Goal: Task Accomplishment & Management: Complete application form

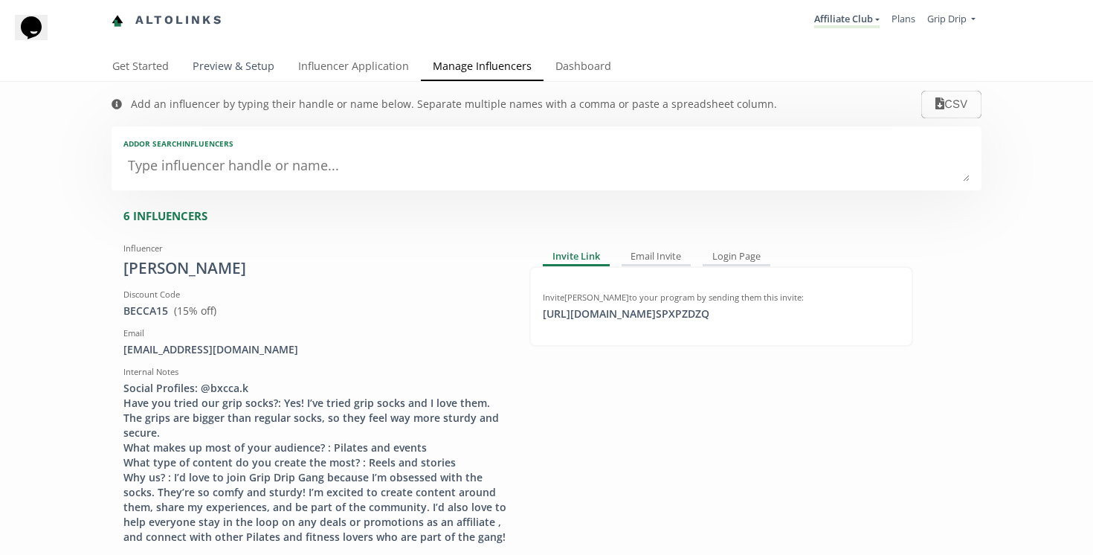
click at [225, 70] on link "Preview & Setup" at bounding box center [234, 68] width 106 height 30
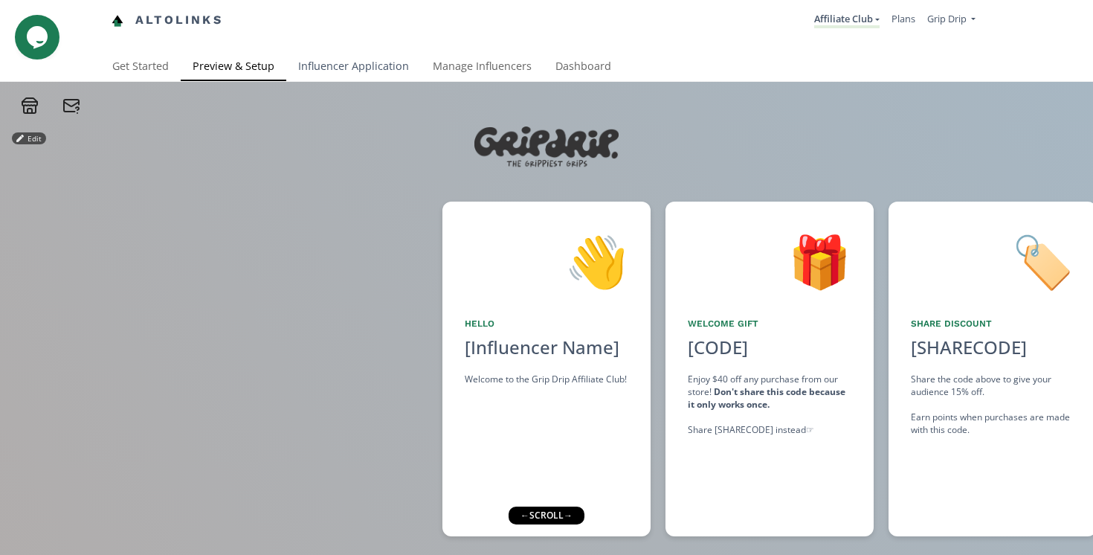
click at [339, 73] on link "Influencer Application" at bounding box center [353, 68] width 135 height 30
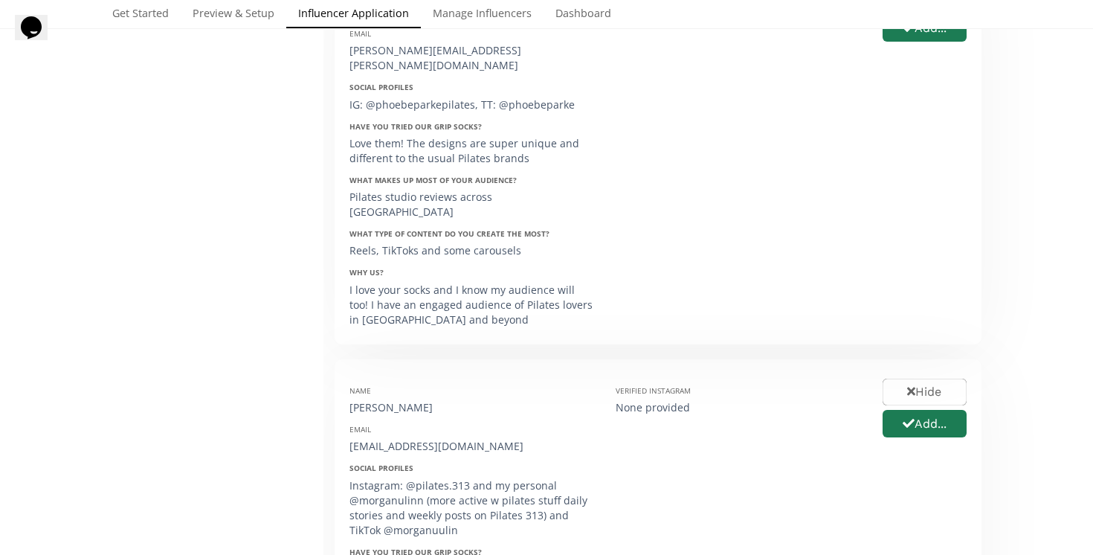
scroll to position [62, 0]
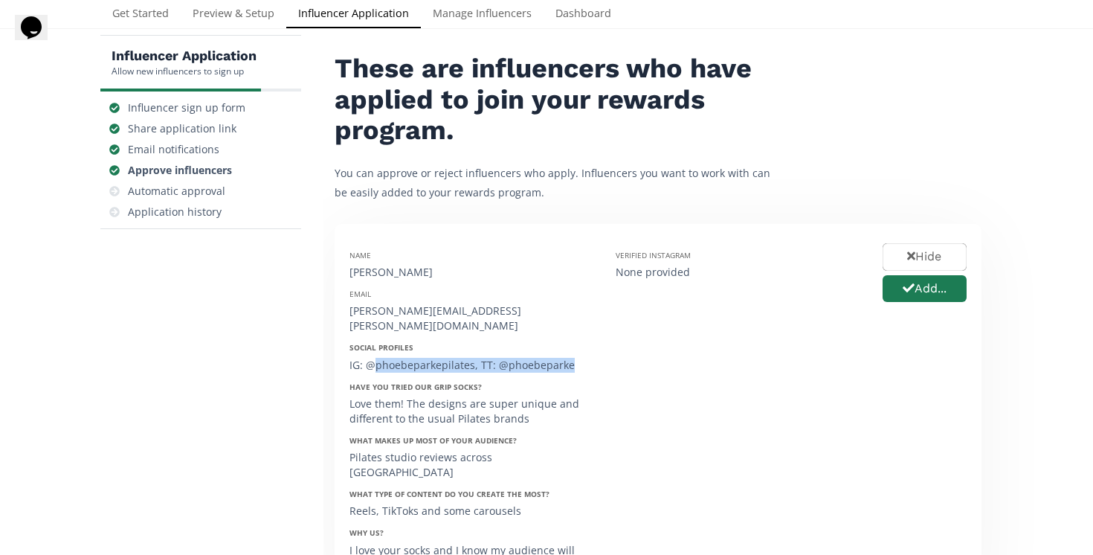
drag, startPoint x: 375, startPoint y: 349, endPoint x: 448, endPoint y: 363, distance: 74.1
click at [448, 363] on div "Name [PERSON_NAME] Email [PERSON_NAME][EMAIL_ADDRESS][PERSON_NAME][DOMAIN_NAME]…" at bounding box center [471, 414] width 266 height 351
click at [442, 360] on div "Name [PERSON_NAME] Email [PERSON_NAME][EMAIL_ADDRESS][PERSON_NAME][DOMAIN_NAME]…" at bounding box center [471, 414] width 266 height 351
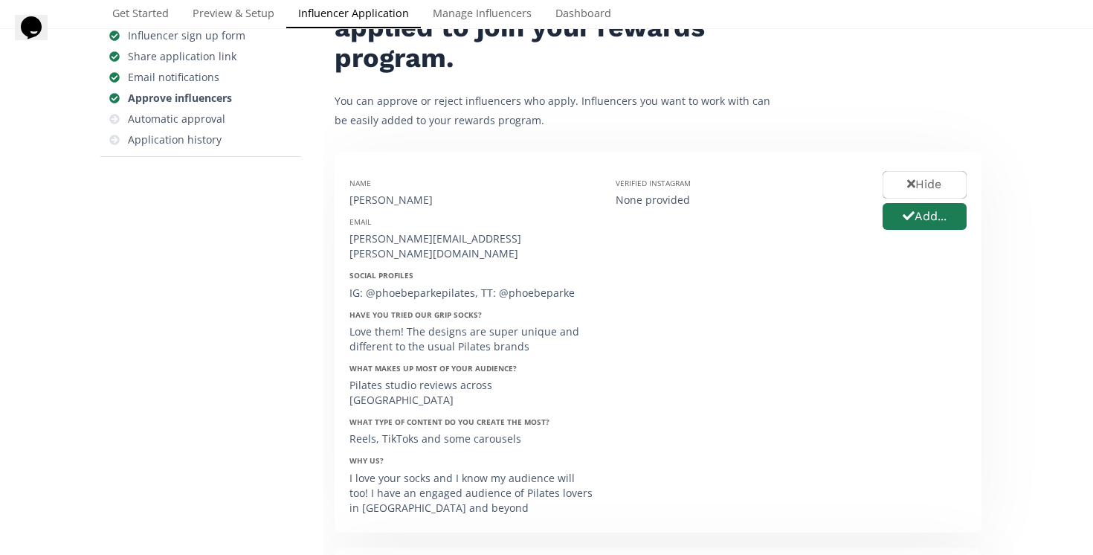
scroll to position [0, 0]
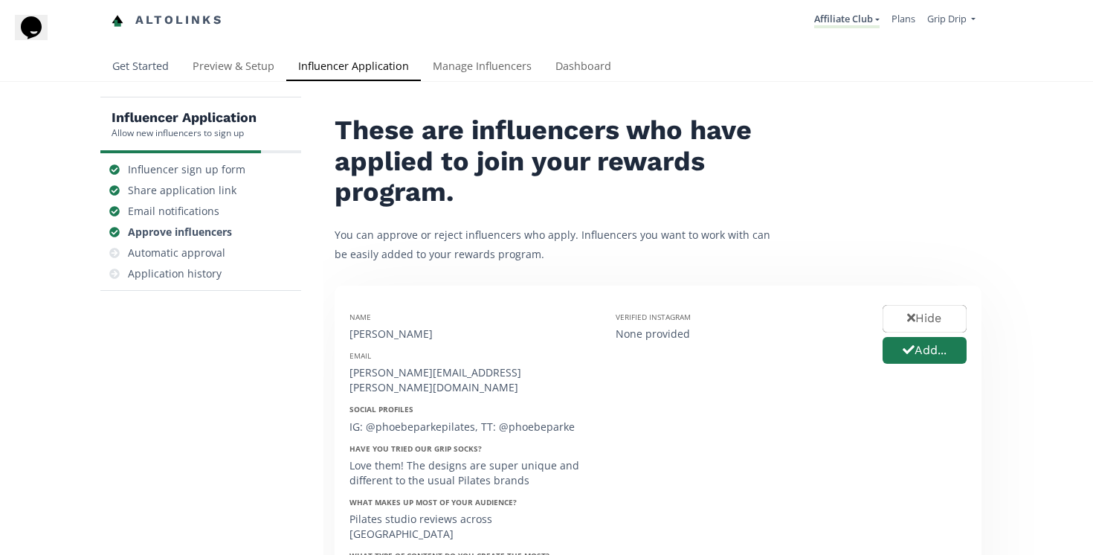
click at [159, 68] on link "Get Started" at bounding box center [140, 68] width 80 height 30
